Goal: Transaction & Acquisition: Subscribe to service/newsletter

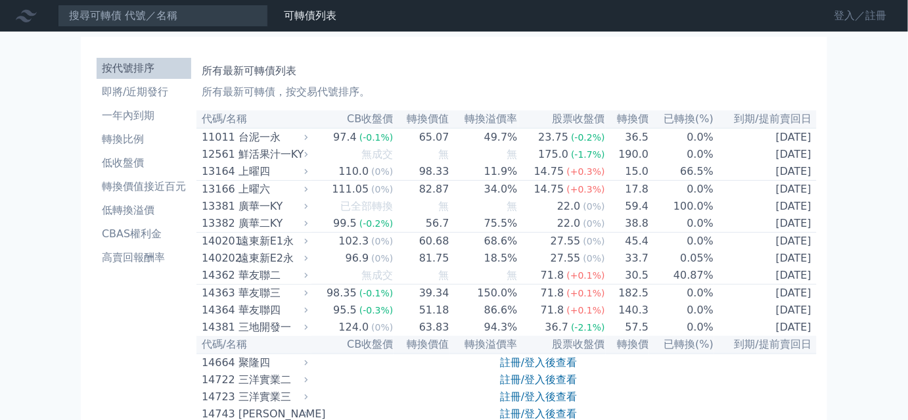
click at [868, 13] on link "登入／註冊" at bounding box center [861, 15] width 74 height 21
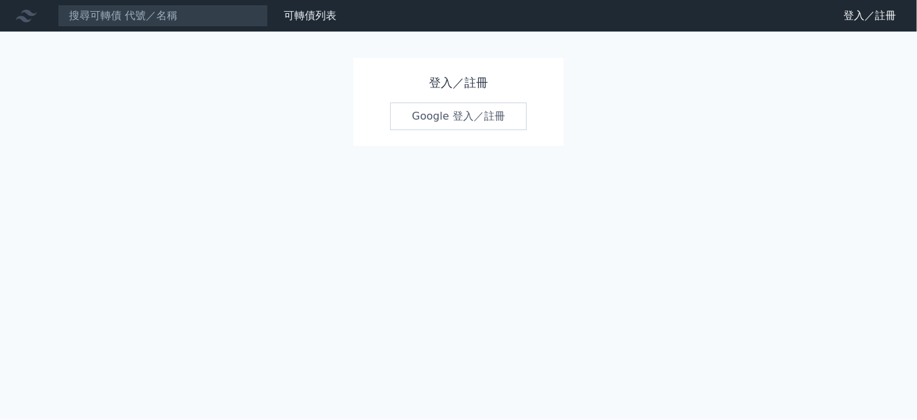
click at [460, 108] on link "Google 登入／註冊" at bounding box center [458, 116] width 137 height 28
